Goal: Information Seeking & Learning: Find specific fact

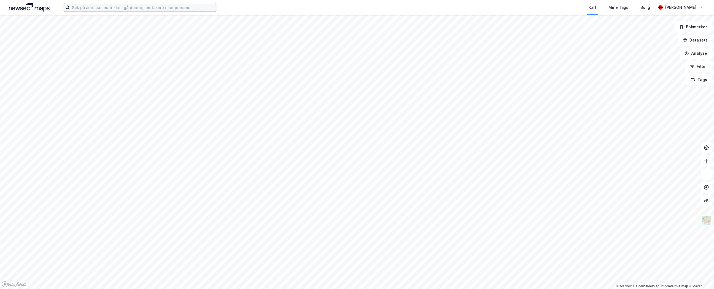
click at [173, 7] on input at bounding box center [143, 7] width 147 height 8
click at [124, 10] on input at bounding box center [143, 7] width 147 height 8
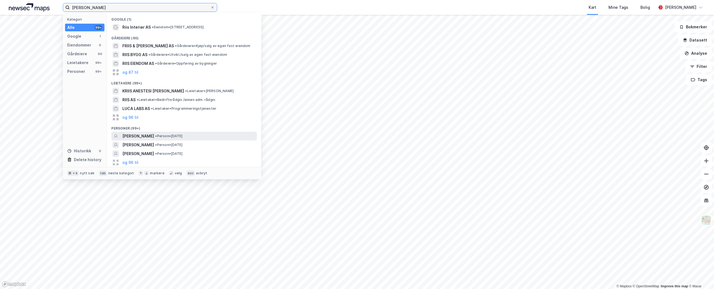
type input "luca riis"
click at [223, 134] on div "LUCA ALEXANDER RIIS • Person • 31. mars 1990" at bounding box center [188, 136] width 133 height 7
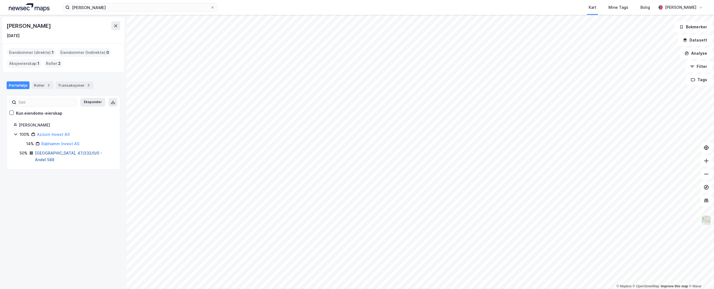
click at [80, 155] on link "Oslo, 47/232/0/0 - Andel 588" at bounding box center [68, 156] width 67 height 11
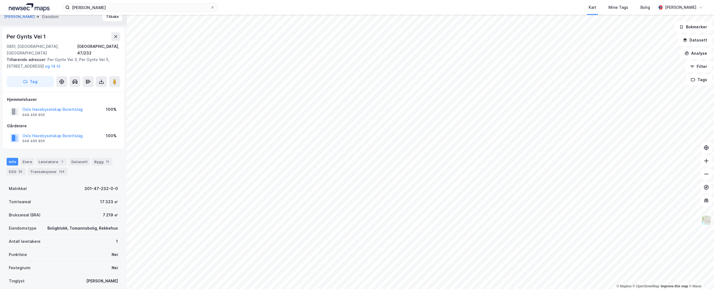
scroll to position [7, 0]
click at [55, 167] on div "Transaksjoner 124" at bounding box center [48, 171] width 40 height 8
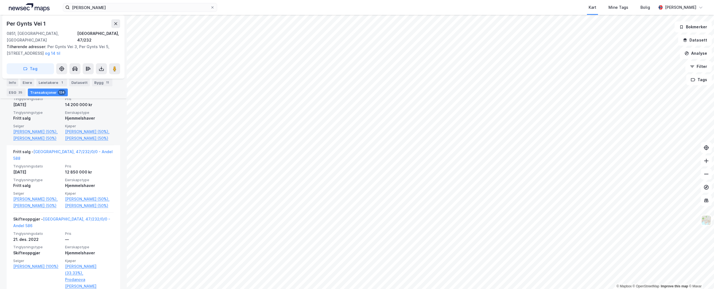
scroll to position [577, 0]
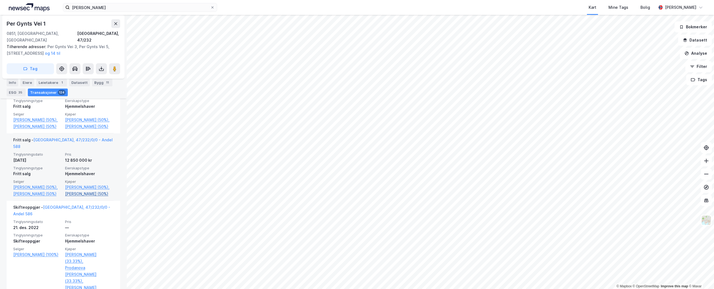
click at [83, 196] on link "Riis Luca Alexander (50%)" at bounding box center [89, 194] width 48 height 7
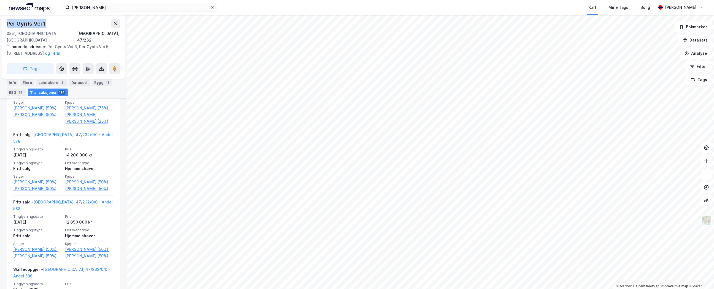
scroll to position [492, 0]
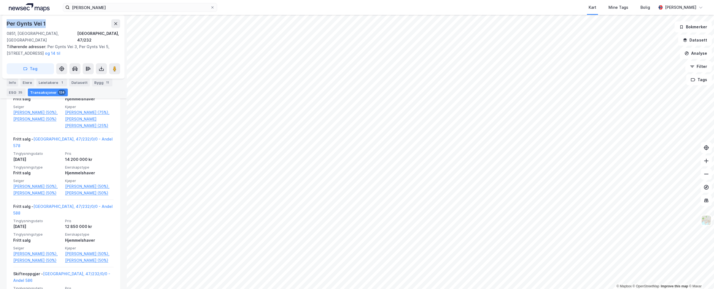
drag, startPoint x: 53, startPoint y: 22, endPoint x: 4, endPoint y: 22, distance: 48.8
click at [4, 22] on div "Per Gynts Vei 1 0851, Oslo, Oslo Oslo, 47/232 Tilhørende adresser: Per Gynts Ve…" at bounding box center [63, 47] width 122 height 64
copy div "Per Gynts Vei 1"
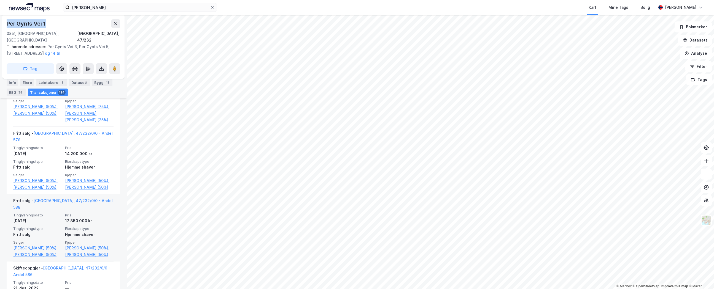
scroll to position [499, 0]
click at [81, 200] on link "Oslo, 47/232/0/0 - Andel 588" at bounding box center [62, 202] width 99 height 11
click at [52, 199] on link "Oslo, 47/232/0/0 - Andel 588" at bounding box center [62, 202] width 99 height 11
click at [95, 244] on link "Kildal Ragnhild Fåsetbru (50%)," at bounding box center [89, 247] width 48 height 7
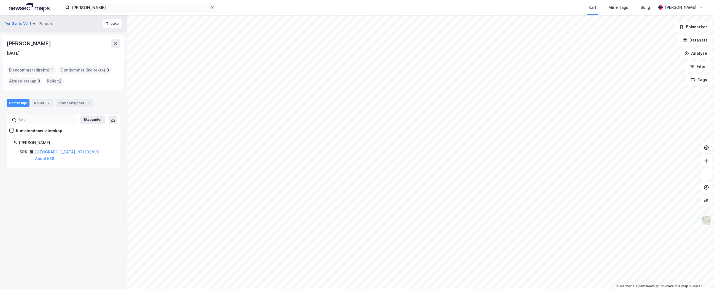
drag, startPoint x: 75, startPoint y: 44, endPoint x: 7, endPoint y: 42, distance: 67.8
click at [7, 42] on div "Ragnhild Fåsetbru Kildal" at bounding box center [63, 43] width 113 height 9
copy div "Ragnhild Fåsetbru Kildal"
click at [87, 177] on div "Per Gynts Vei 1 Person Tilbake Ragnhild Fåsetbru Kildal 1. aug. 1991 Eiendommer…" at bounding box center [63, 152] width 127 height 275
